Goal: Information Seeking & Learning: Check status

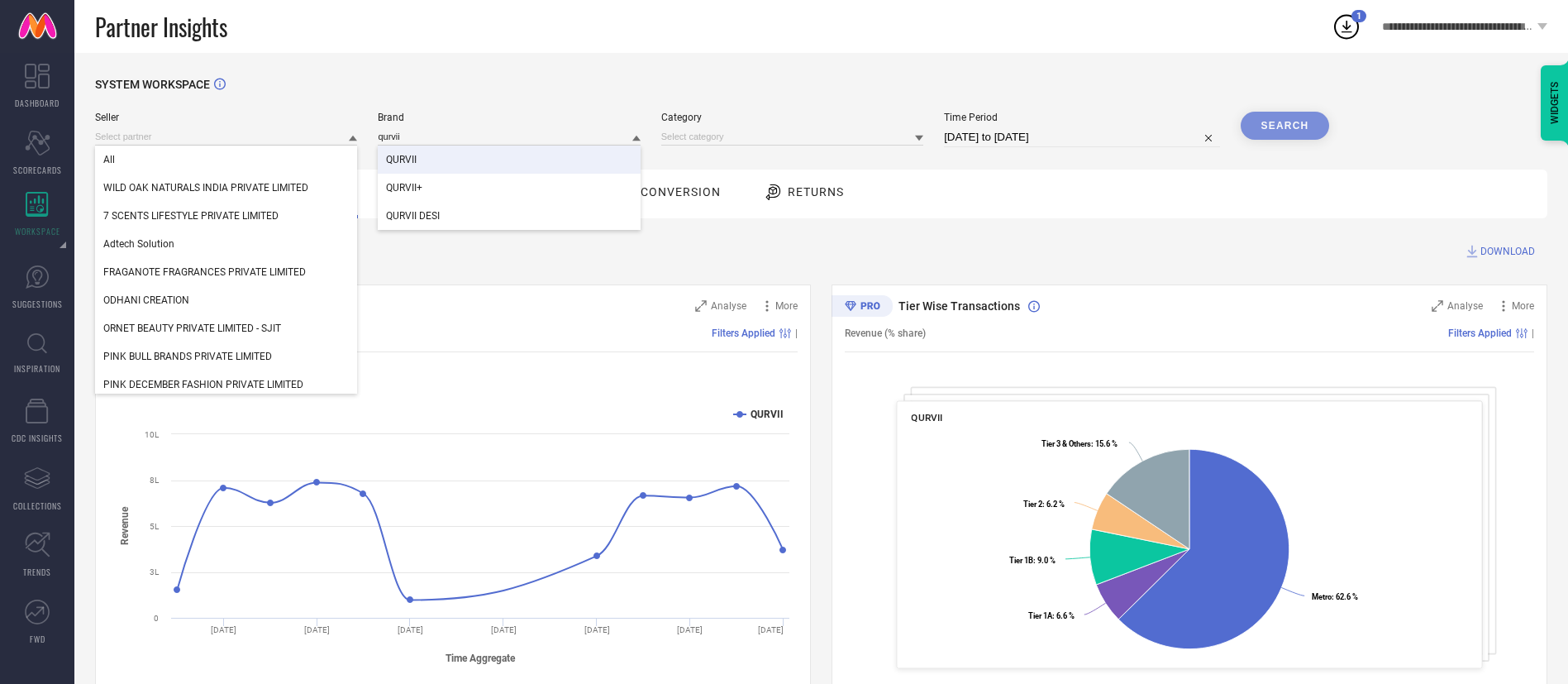
click at [327, 141] on input at bounding box center [226, 137] width 262 height 17
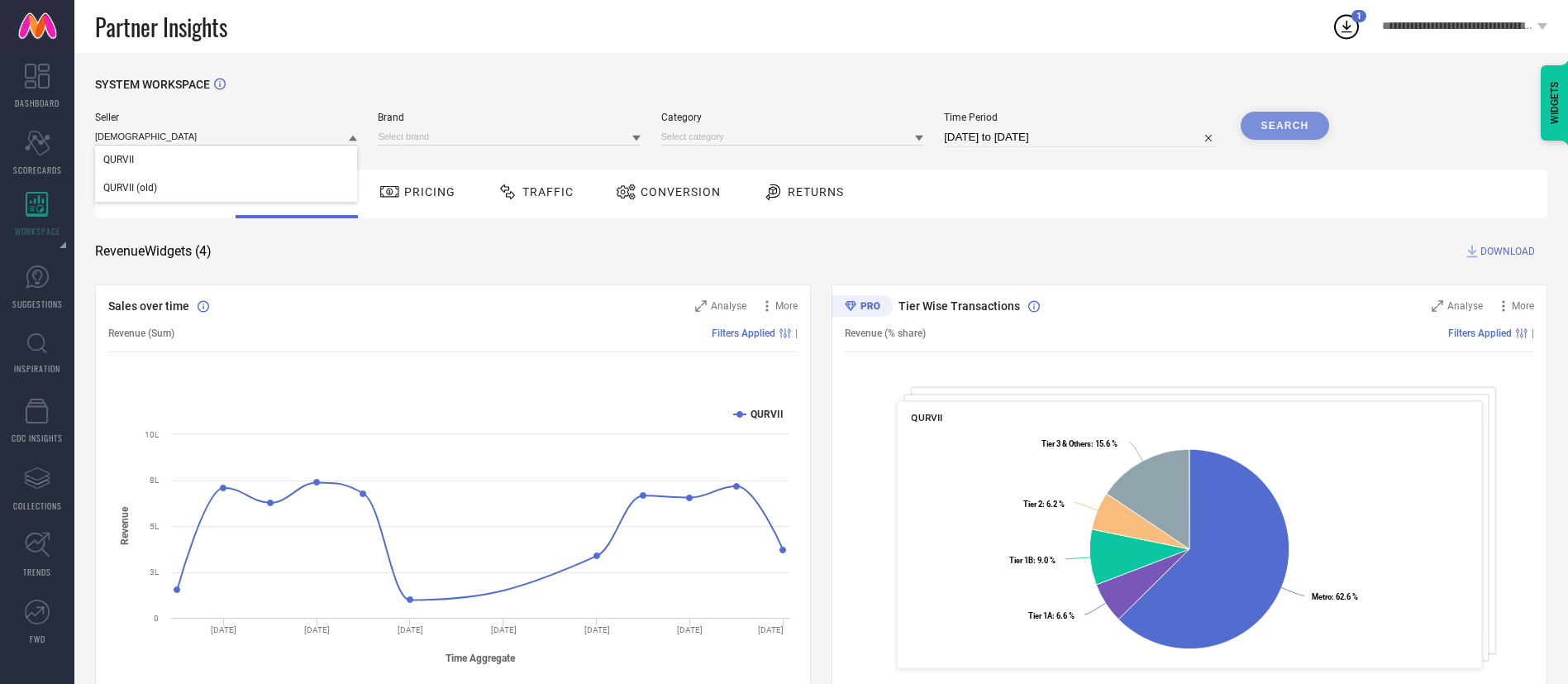
type input "qurvii"
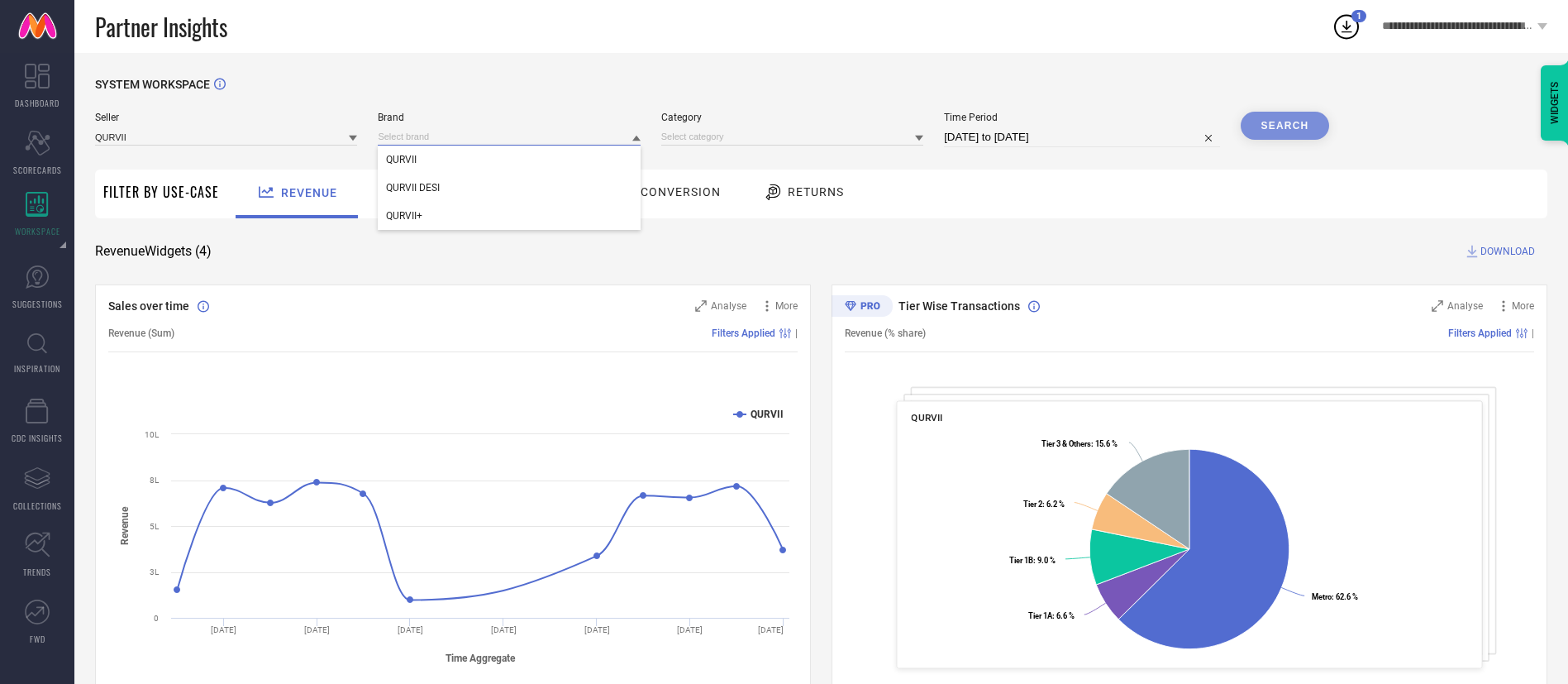
click at [542, 131] on input at bounding box center [509, 137] width 262 height 17
click at [528, 141] on input at bounding box center [509, 137] width 262 height 17
click at [524, 153] on div "QURVII" at bounding box center [509, 159] width 262 height 28
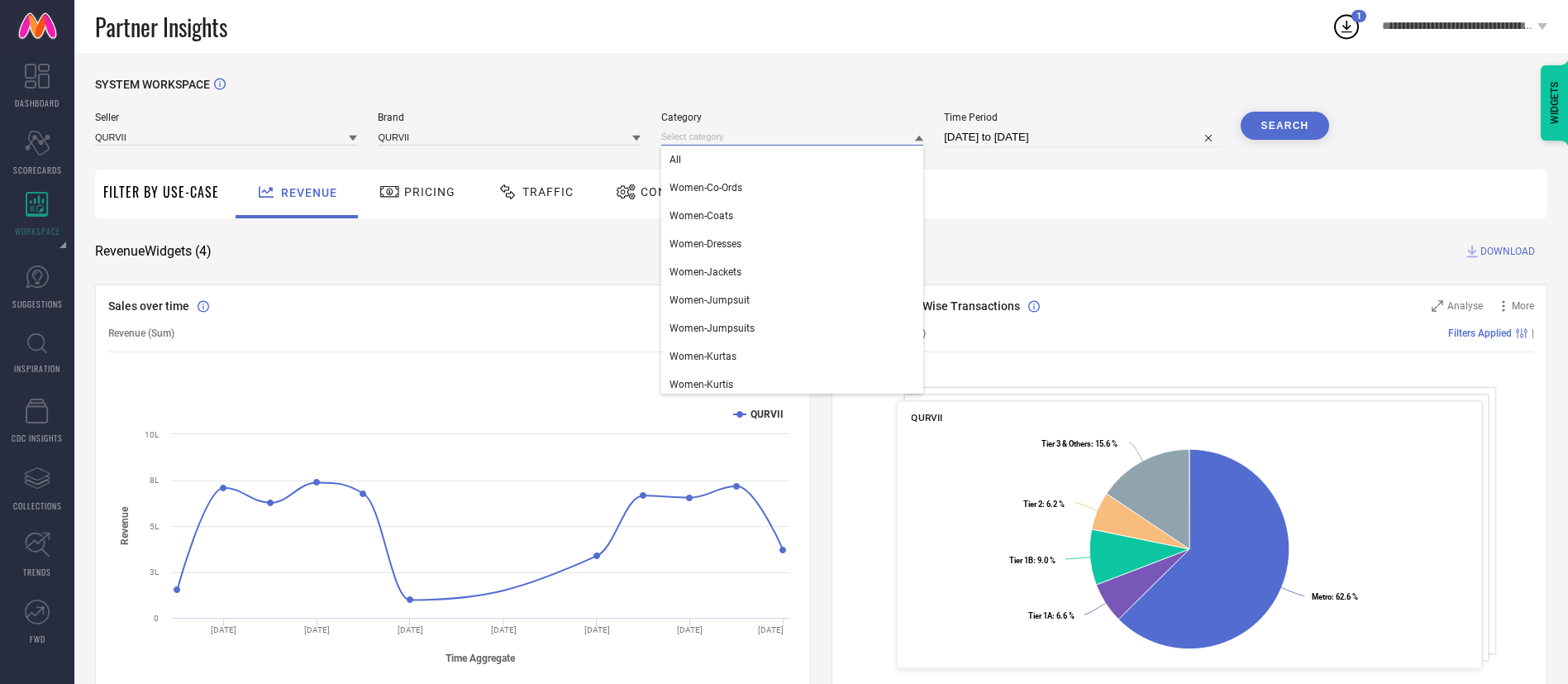
click at [665, 141] on input at bounding box center [793, 137] width 262 height 17
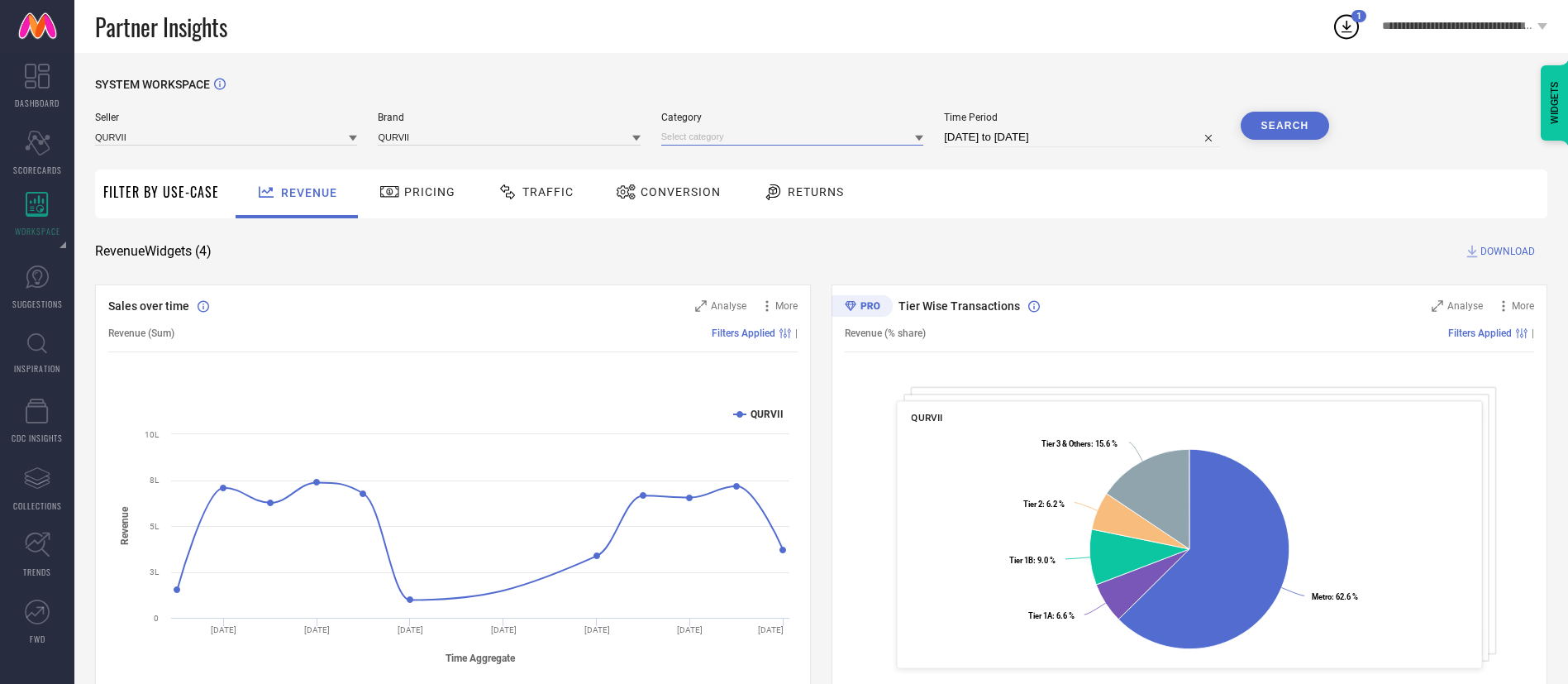
click at [684, 143] on input at bounding box center [793, 137] width 262 height 17
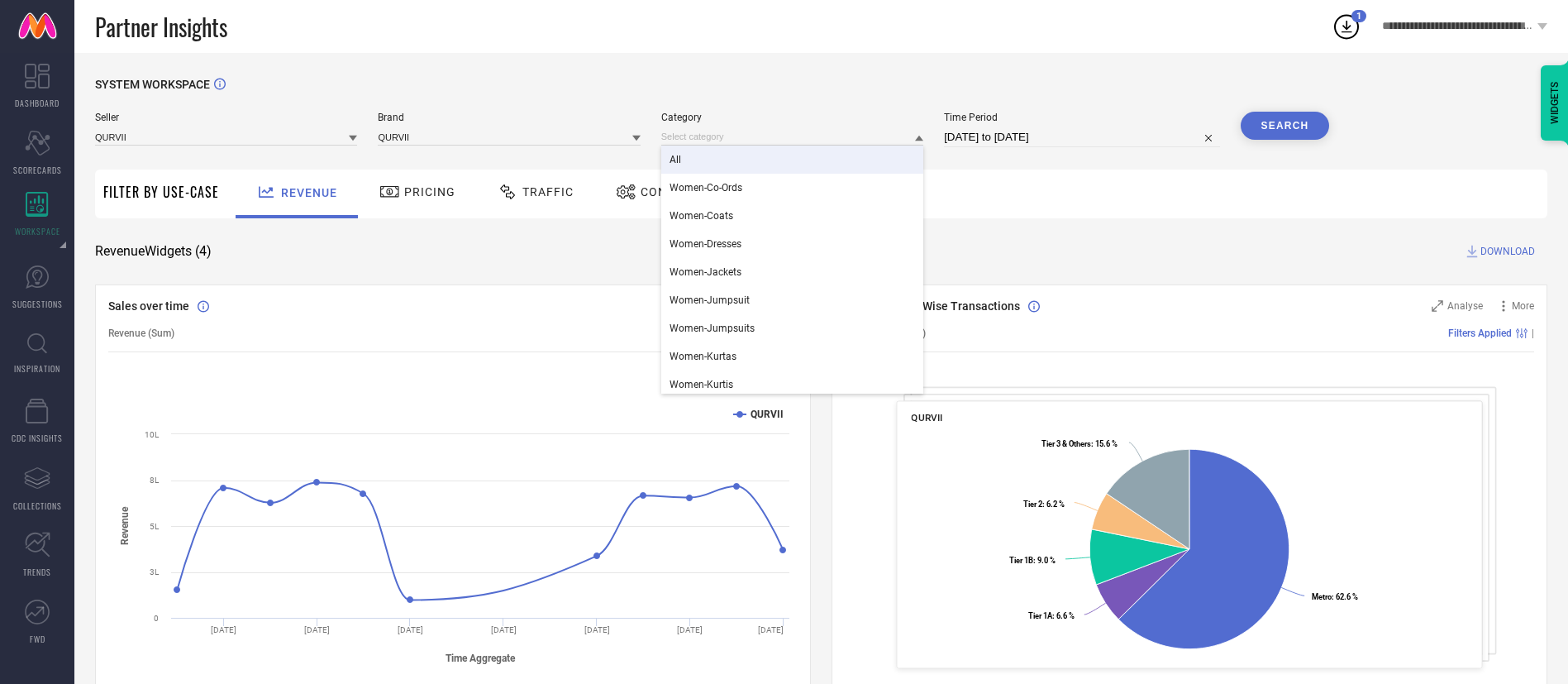
click at [692, 158] on div "All" at bounding box center [793, 159] width 262 height 28
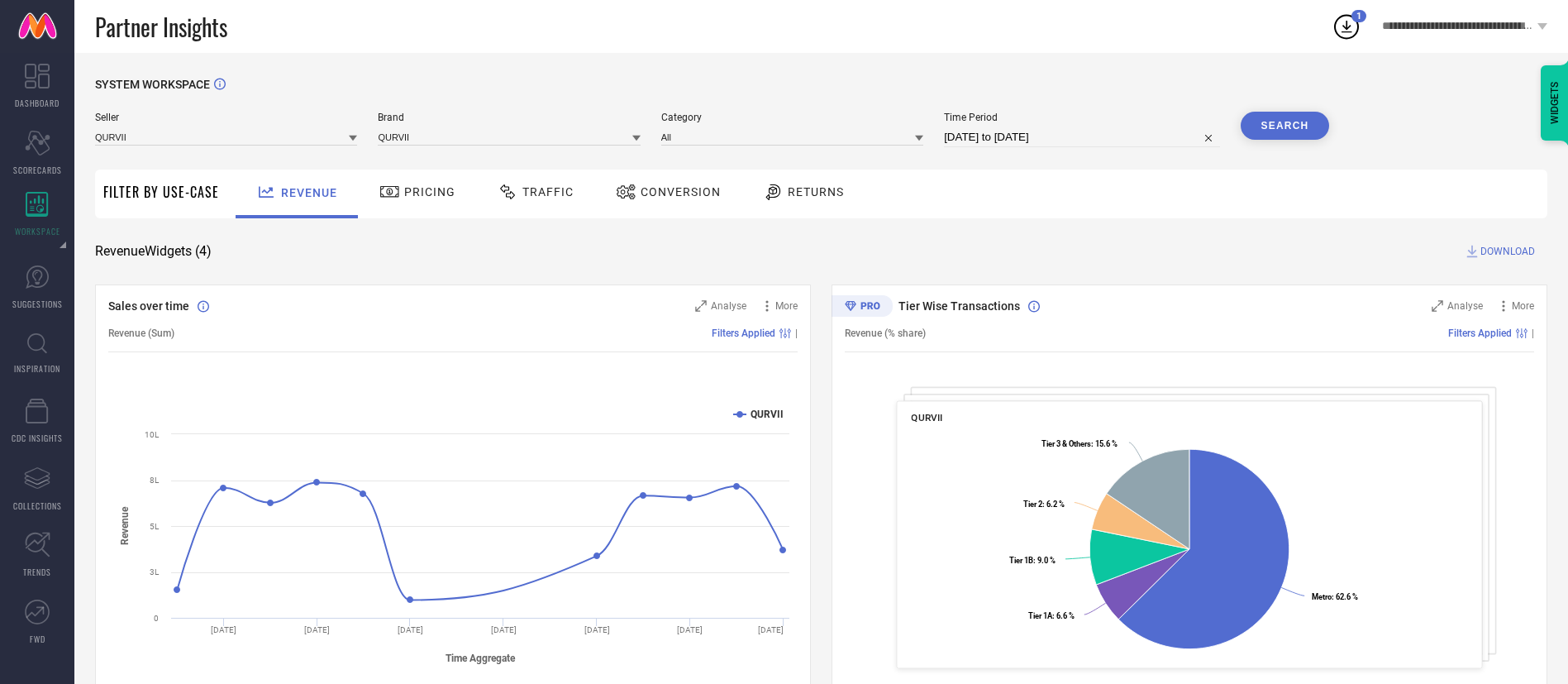
select select "5"
select select "2025"
select select "6"
select select "2025"
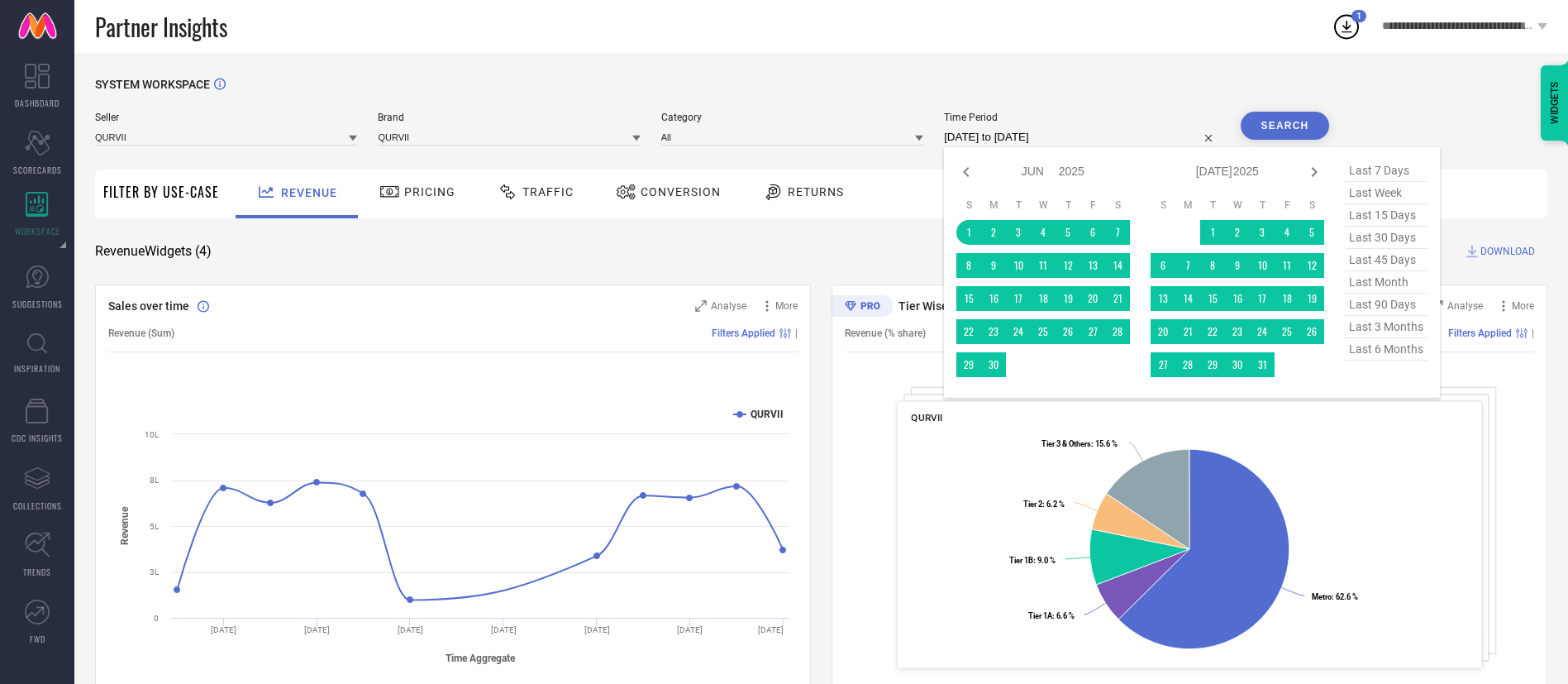
click at [988, 138] on input "[DATE] to [DATE]" at bounding box center [1081, 137] width 275 height 20
